Goal: Information Seeking & Learning: Learn about a topic

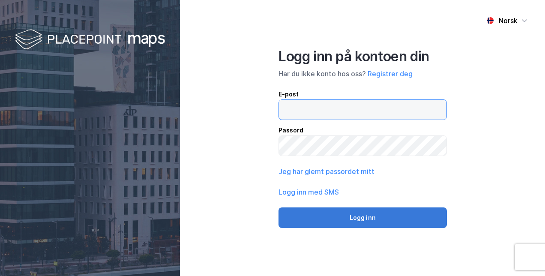
type input "[EMAIL_ADDRESS][DOMAIN_NAME]"
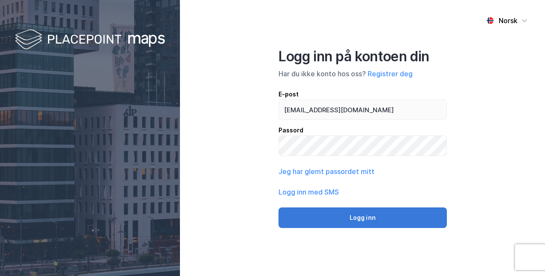
click at [361, 219] on button "Logg inn" at bounding box center [363, 217] width 168 height 21
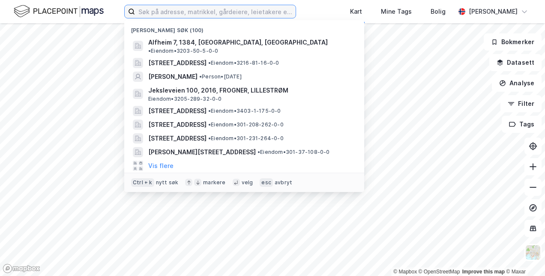
click at [172, 10] on input at bounding box center [215, 11] width 161 height 13
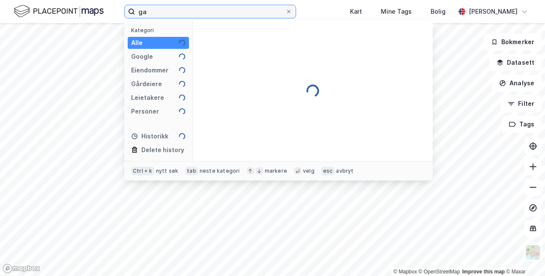
type input "g"
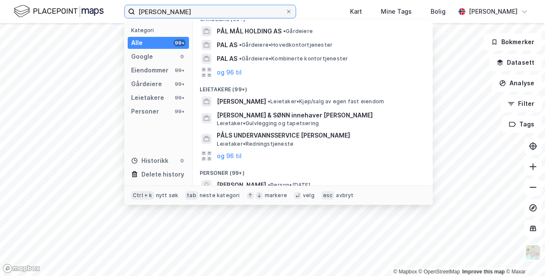
scroll to position [149, 0]
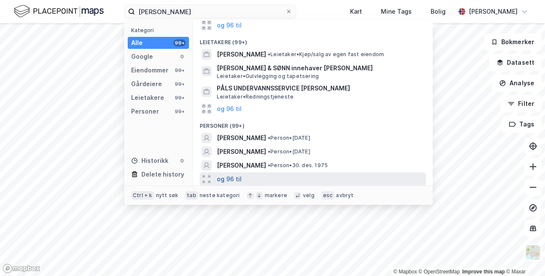
click at [227, 180] on button "og 96 til" at bounding box center [229, 179] width 25 height 10
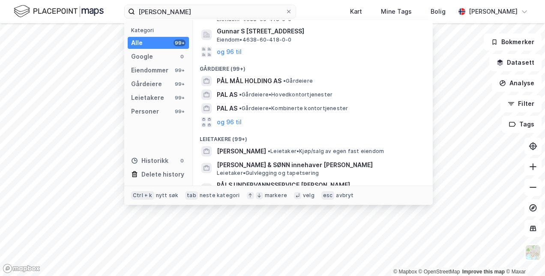
scroll to position [0, 0]
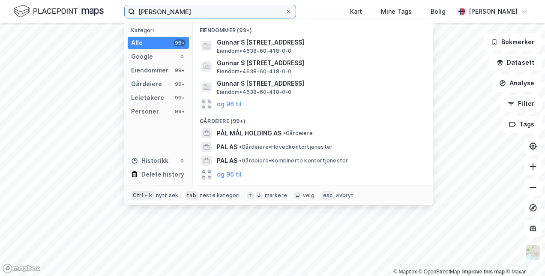
click at [188, 16] on input "[PERSON_NAME]" at bounding box center [210, 11] width 150 height 13
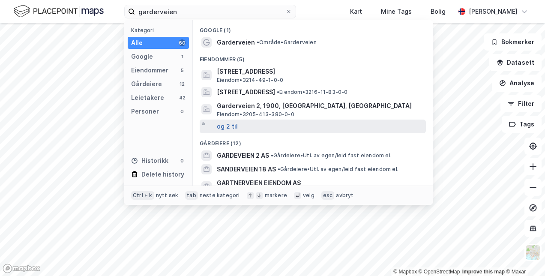
click at [227, 125] on button "og 2 til" at bounding box center [227, 126] width 21 height 10
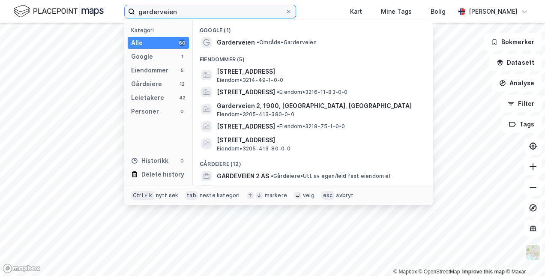
click at [159, 9] on input "garderveien" at bounding box center [210, 11] width 150 height 13
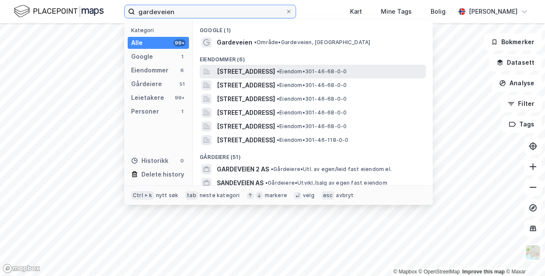
type input "gardeveien"
click at [243, 73] on span "[STREET_ADDRESS]" at bounding box center [246, 71] width 58 height 10
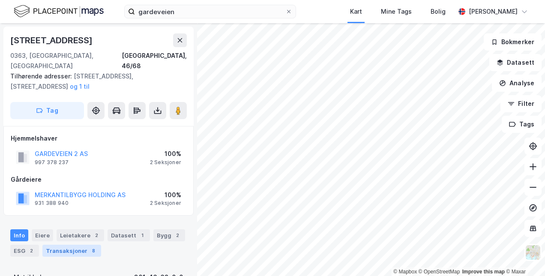
click at [61, 245] on div "Transaksjoner 8" at bounding box center [71, 251] width 59 height 12
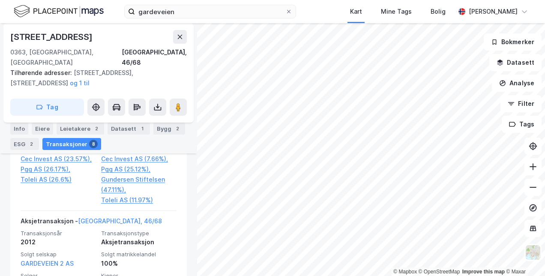
scroll to position [509, 0]
